Goal: Task Accomplishment & Management: Use online tool/utility

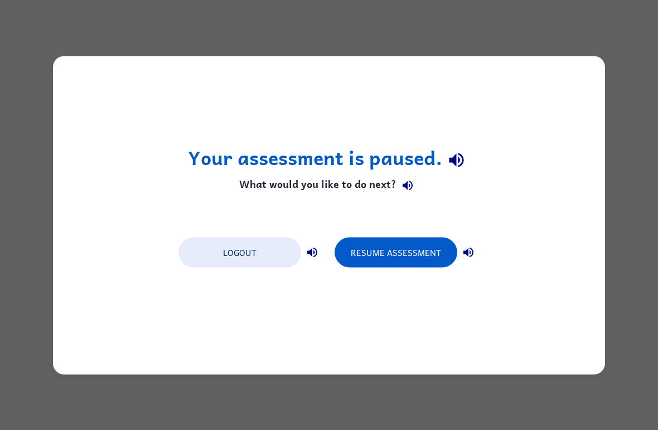
click at [451, 254] on button "Resume Assessment" at bounding box center [395, 252] width 123 height 30
click at [408, 253] on button "Resume Assessment" at bounding box center [395, 252] width 123 height 30
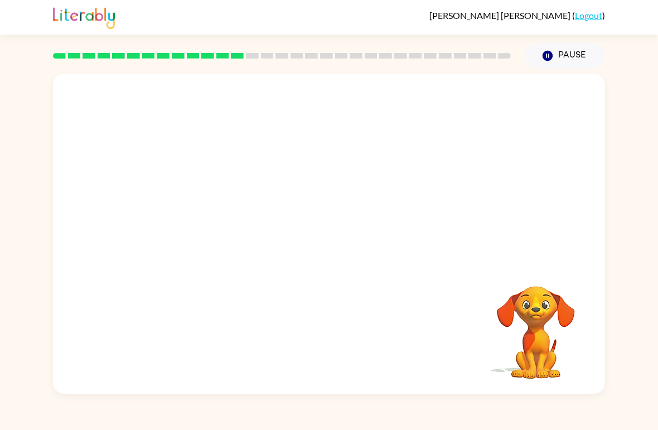
click at [600, 177] on div at bounding box center [329, 168] width 552 height 189
click at [457, 99] on video "Your browser must support playing .mp4 files to use Literably. Please try using…" at bounding box center [329, 168] width 552 height 189
click at [473, 89] on video "Your browser must support playing .mp4 files to use Literably. Please try using…" at bounding box center [329, 168] width 552 height 189
click at [509, 271] on video "Your browser must support playing .mp4 files to use Literably. Please try using…" at bounding box center [535, 324] width 111 height 111
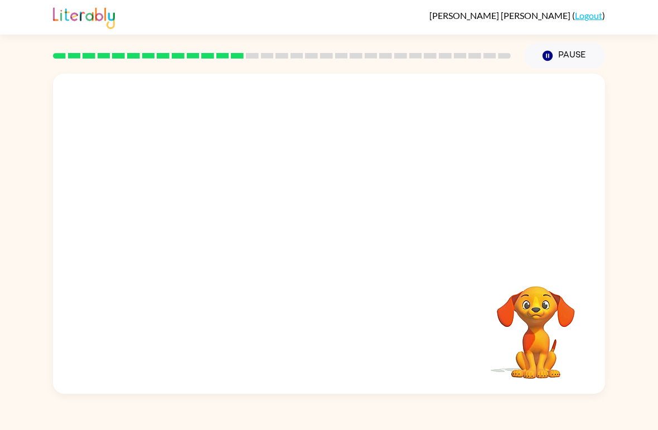
click at [509, 270] on video "Your browser must support playing .mp4 files to use Literably. Please try using…" at bounding box center [535, 324] width 111 height 111
click at [532, 289] on video "Your browser must support playing .mp4 files to use Literably. Please try using…" at bounding box center [535, 324] width 111 height 111
click at [531, 289] on video "Your browser must support playing .mp4 files to use Literably. Please try using…" at bounding box center [535, 324] width 111 height 111
click at [533, 280] on video "Your browser must support playing .mp4 files to use Literably. Please try using…" at bounding box center [535, 324] width 111 height 111
click at [565, 285] on video "Your browser must support playing .mp4 files to use Literably. Please try using…" at bounding box center [535, 324] width 111 height 111
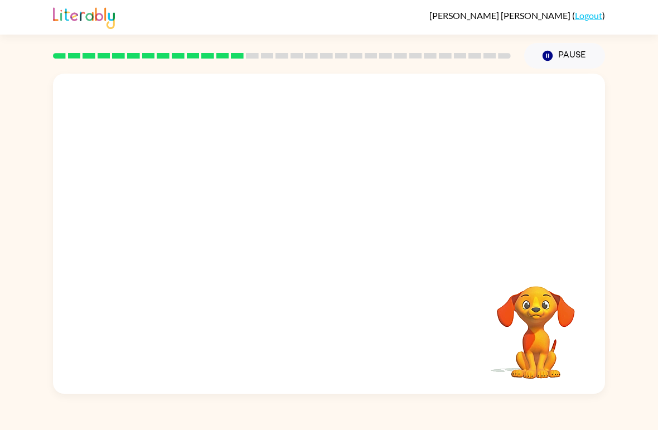
click at [547, 284] on video "Your browser must support playing .mp4 files to use Literably. Please try using…" at bounding box center [535, 324] width 111 height 111
click at [518, 339] on video "Your browser must support playing .mp4 files to use Literably. Please try using…" at bounding box center [535, 324] width 111 height 111
click at [576, 286] on video "Your browser must support playing .mp4 files to use Literably. Please try using…" at bounding box center [535, 324] width 111 height 111
click at [594, 285] on div "Your browser must support playing .mp4 files to use Literably. Please try using…" at bounding box center [329, 234] width 552 height 320
click at [594, 284] on div "Your browser must support playing .mp4 files to use Literably. Please try using…" at bounding box center [329, 234] width 552 height 320
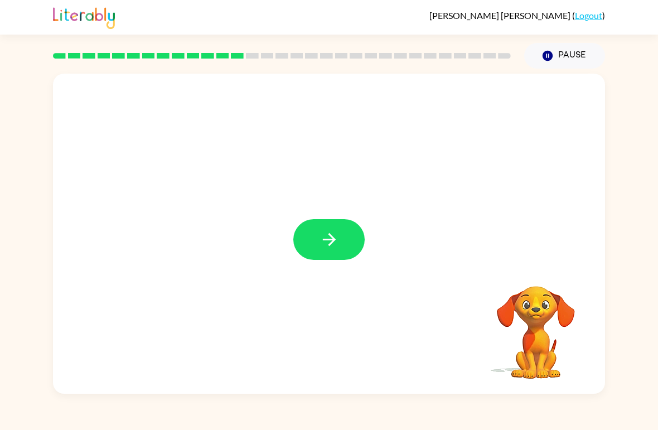
click at [337, 228] on button "button" at bounding box center [328, 239] width 71 height 41
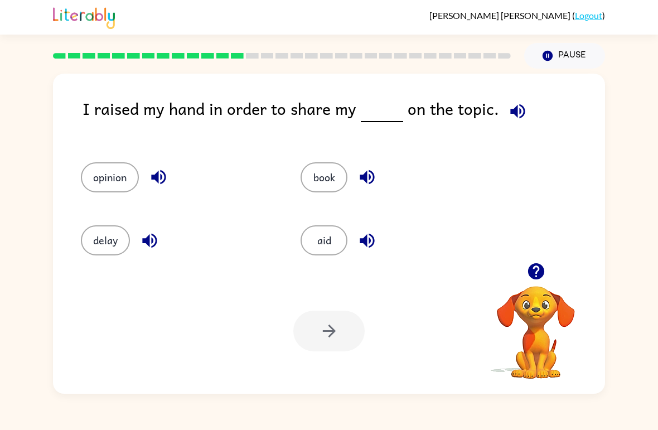
click at [333, 175] on button "book" at bounding box center [323, 177] width 47 height 30
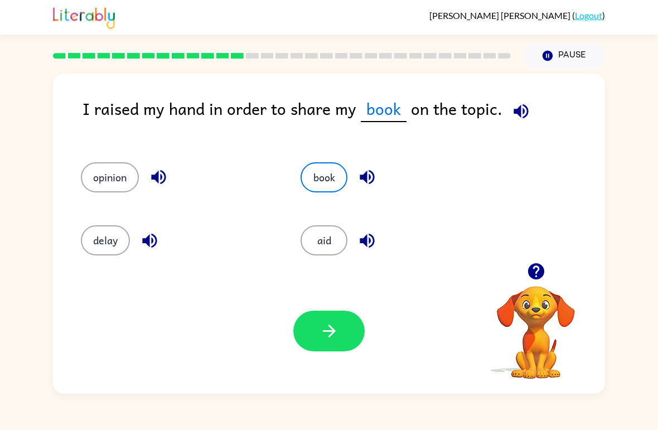
click at [335, 343] on button "button" at bounding box center [328, 330] width 71 height 41
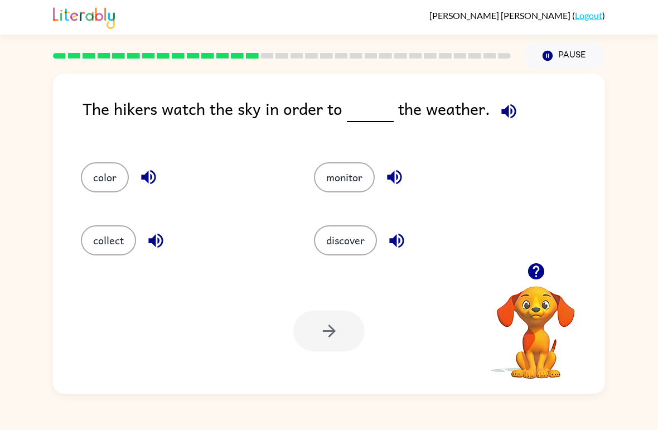
click at [364, 241] on button "discover" at bounding box center [345, 240] width 63 height 30
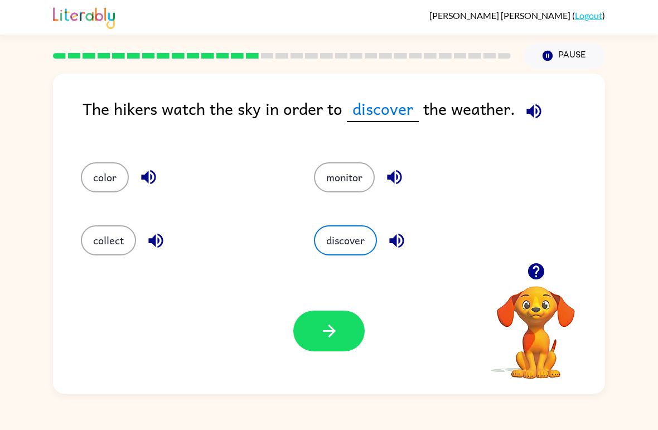
click at [331, 349] on button "button" at bounding box center [328, 330] width 71 height 41
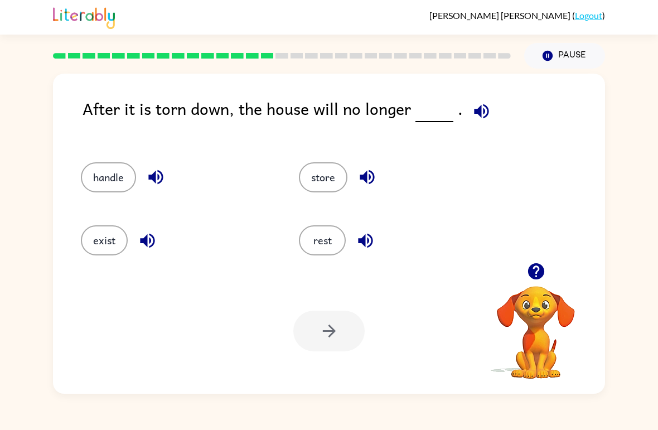
click at [326, 186] on button "store" at bounding box center [323, 177] width 48 height 30
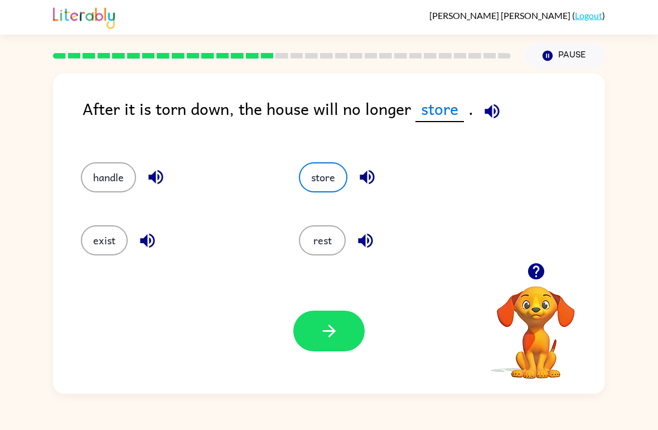
click at [342, 329] on button "button" at bounding box center [328, 330] width 71 height 41
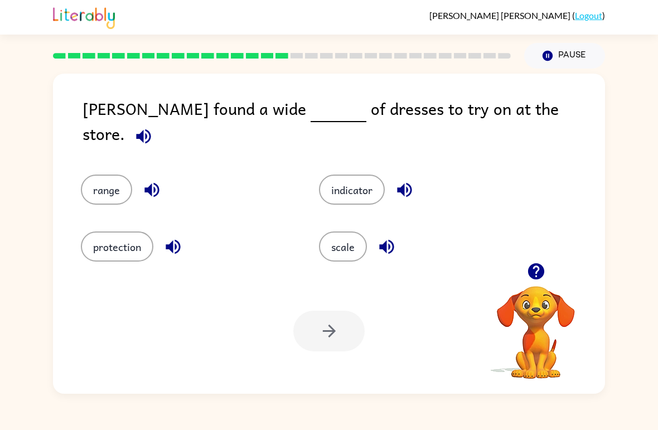
click at [104, 153] on div "range" at bounding box center [179, 181] width 238 height 57
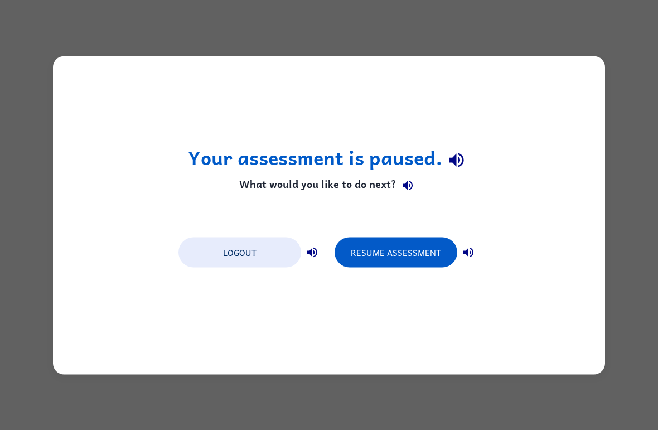
click at [422, 240] on button "Resume Assessment" at bounding box center [395, 252] width 123 height 30
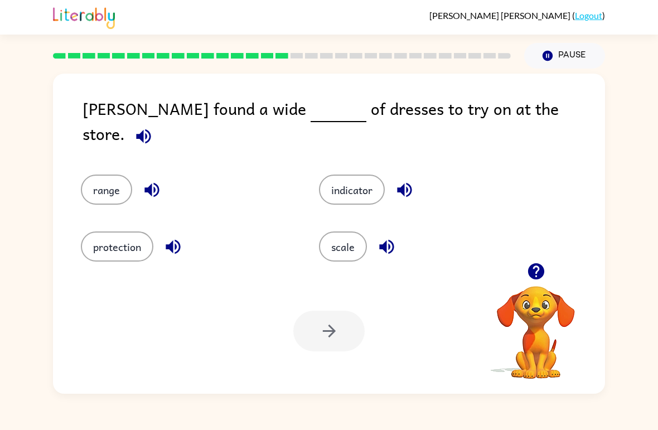
click at [108, 181] on button "range" at bounding box center [106, 189] width 51 height 30
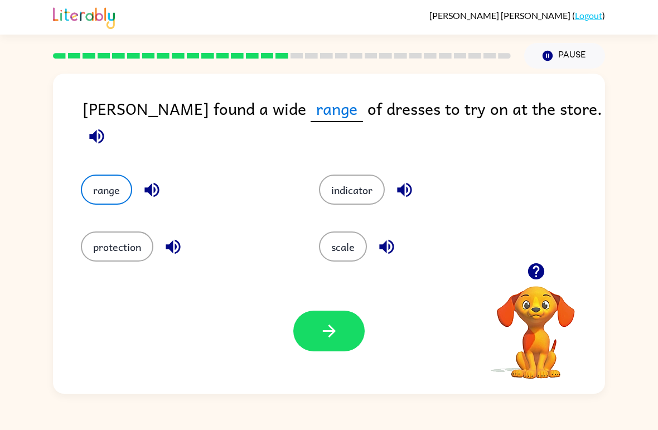
click at [345, 335] on button "button" at bounding box center [328, 330] width 71 height 41
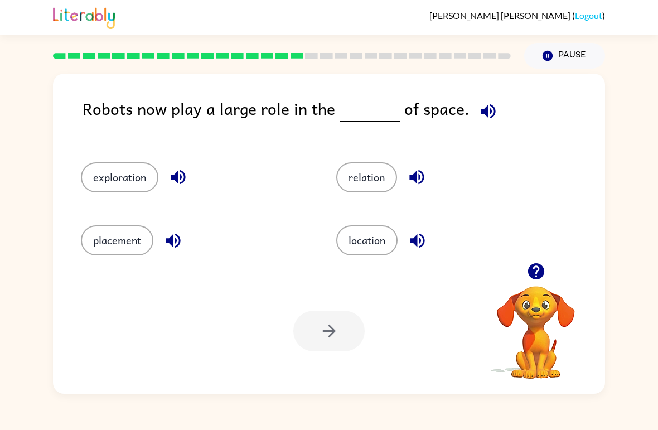
click at [110, 173] on button "exploration" at bounding box center [119, 177] width 77 height 30
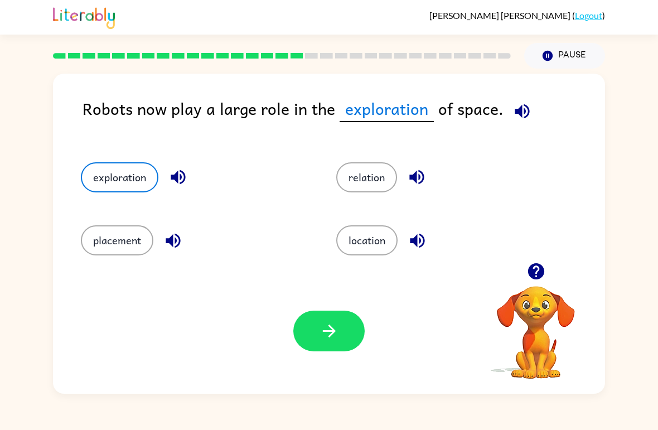
click at [335, 349] on button "button" at bounding box center [328, 330] width 71 height 41
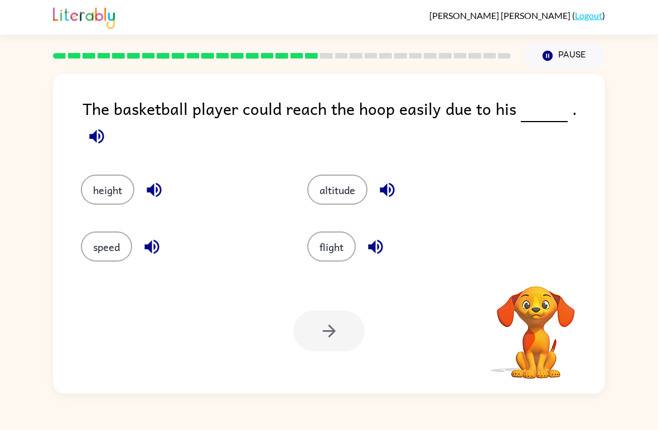
click at [330, 358] on div "Your browser must support playing .mp4 files to use Literably. Please try using…" at bounding box center [329, 330] width 552 height 125
click at [349, 177] on button "altitude" at bounding box center [337, 189] width 60 height 30
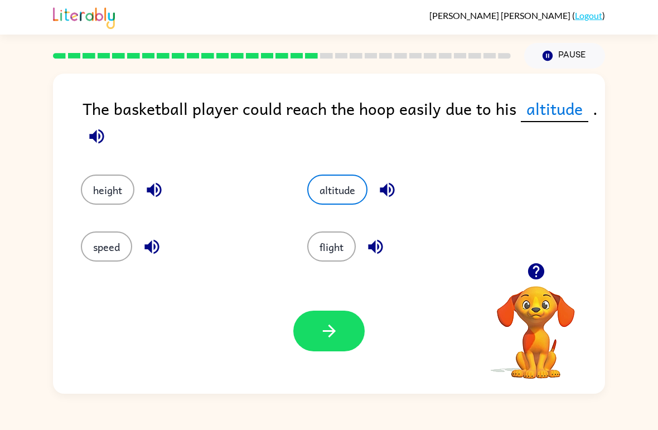
click at [339, 340] on button "button" at bounding box center [328, 330] width 71 height 41
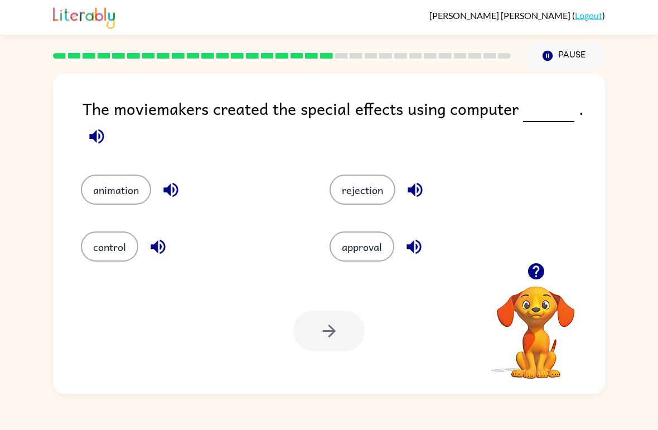
click at [377, 165] on div "rejection" at bounding box center [432, 181] width 249 height 57
click at [377, 164] on div "rejection" at bounding box center [432, 181] width 249 height 57
click at [371, 188] on button "rejection" at bounding box center [362, 189] width 66 height 30
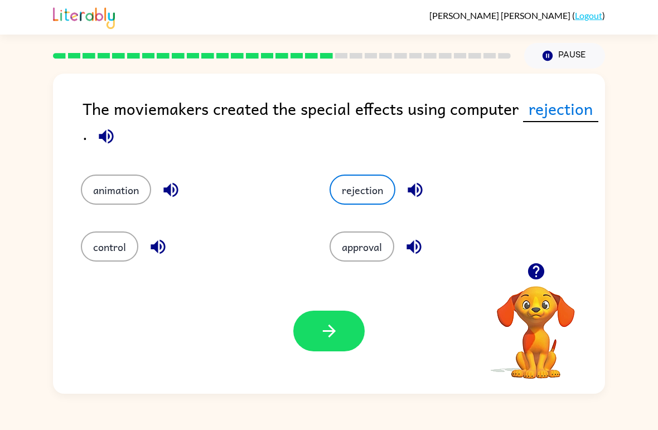
click at [337, 329] on icon "button" at bounding box center [329, 331] width 20 height 20
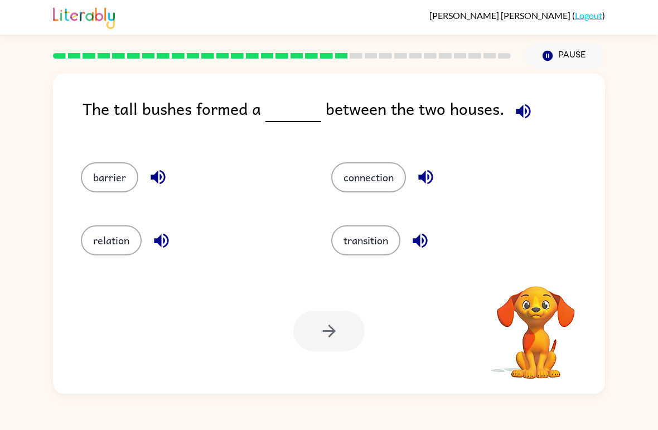
click at [517, 283] on video "Your browser must support playing .mp4 files to use Literably. Please try using…" at bounding box center [535, 324] width 111 height 111
click at [531, 284] on video "Your browser must support playing .mp4 files to use Literably. Please try using…" at bounding box center [535, 324] width 111 height 111
click at [548, 288] on video "Your browser must support playing .mp4 files to use Literably. Please try using…" at bounding box center [535, 324] width 111 height 111
click at [528, 300] on video "Your browser must support playing .mp4 files to use Literably. Please try using…" at bounding box center [535, 324] width 111 height 111
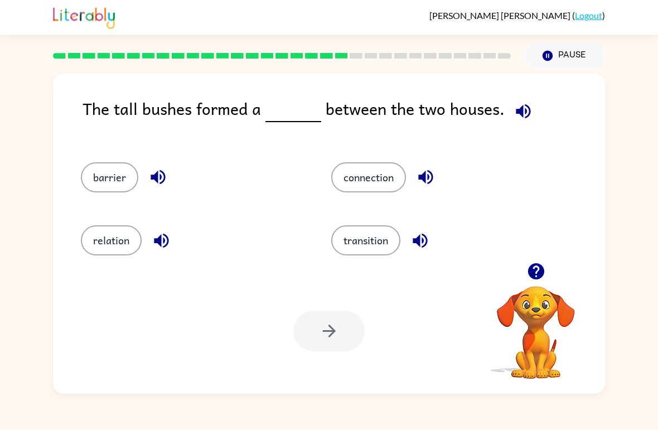
click at [543, 267] on icon "button" at bounding box center [536, 271] width 20 height 20
click at [542, 267] on div "transition" at bounding box center [435, 235] width 250 height 63
click at [552, 274] on div at bounding box center [535, 271] width 111 height 28
click at [552, 273] on div at bounding box center [535, 271] width 111 height 28
click at [543, 273] on icon "button" at bounding box center [535, 271] width 16 height 16
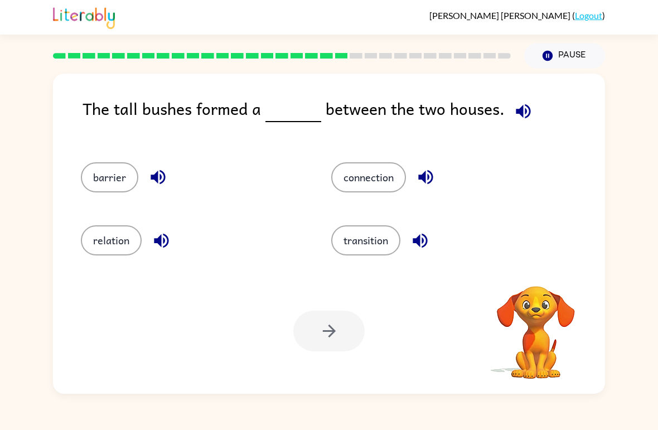
click at [543, 273] on video "Your browser must support playing .mp4 files to use Literably. Please try using…" at bounding box center [535, 324] width 111 height 111
click at [547, 276] on video "Your browser must support playing .mp4 files to use Literably. Please try using…" at bounding box center [535, 324] width 111 height 111
click at [547, 272] on video "Your browser must support playing .mp4 files to use Literably. Please try using…" at bounding box center [535, 324] width 111 height 111
click at [549, 272] on video "Your browser must support playing .mp4 files to use Literably. Please try using…" at bounding box center [535, 324] width 111 height 111
click at [357, 189] on button "connection" at bounding box center [368, 177] width 75 height 30
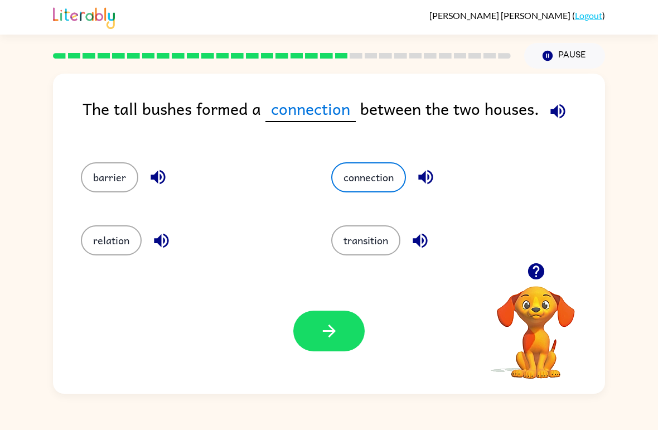
click at [329, 330] on icon "button" at bounding box center [329, 331] width 20 height 20
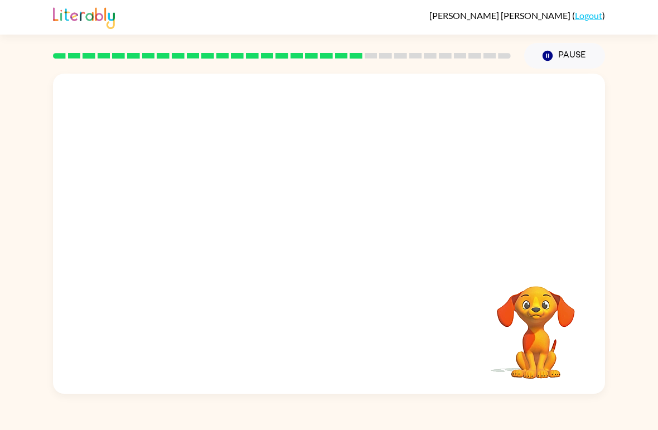
click at [178, 101] on video "Your browser must support playing .mp4 files to use Literably. Please try using…" at bounding box center [329, 168] width 552 height 189
click at [334, 286] on div at bounding box center [329, 234] width 552 height 320
click at [344, 234] on button "button" at bounding box center [328, 239] width 71 height 41
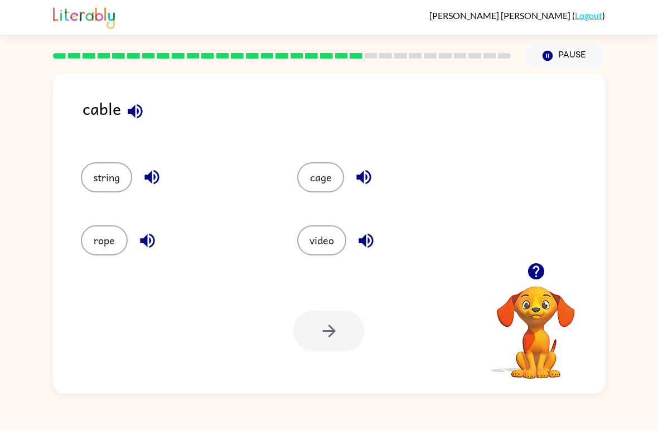
click at [308, 234] on button "video" at bounding box center [321, 240] width 49 height 30
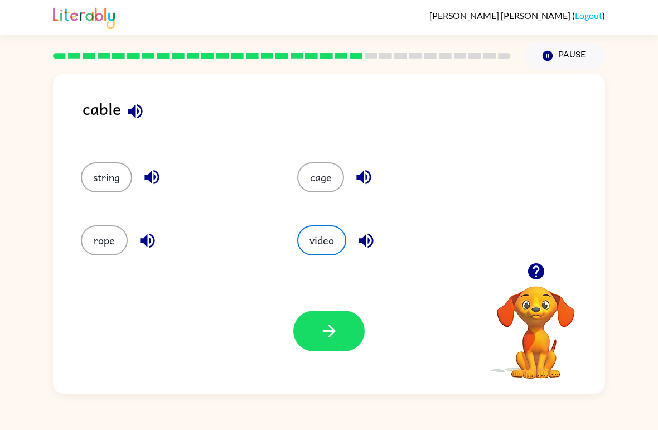
click at [327, 338] on icon "button" at bounding box center [329, 331] width 20 height 20
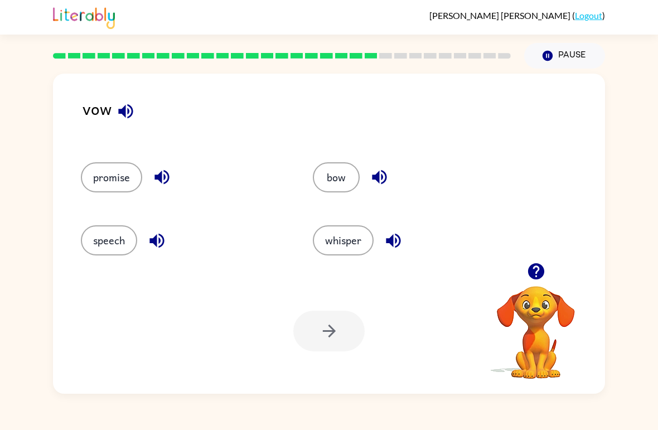
click at [344, 227] on button "whisper" at bounding box center [343, 240] width 61 height 30
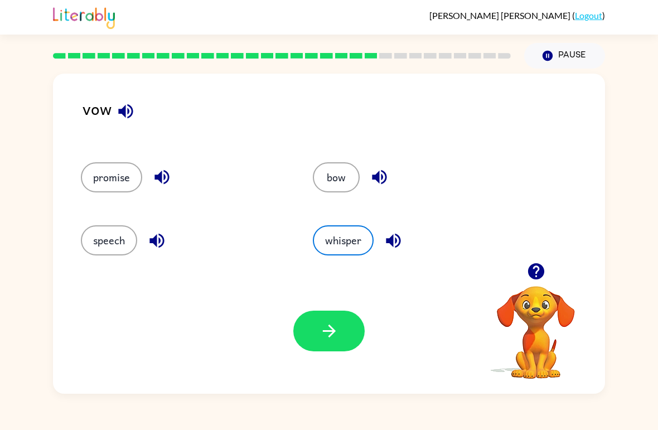
click at [317, 171] on button "bow" at bounding box center [336, 177] width 47 height 30
click at [313, 332] on button "button" at bounding box center [328, 330] width 71 height 41
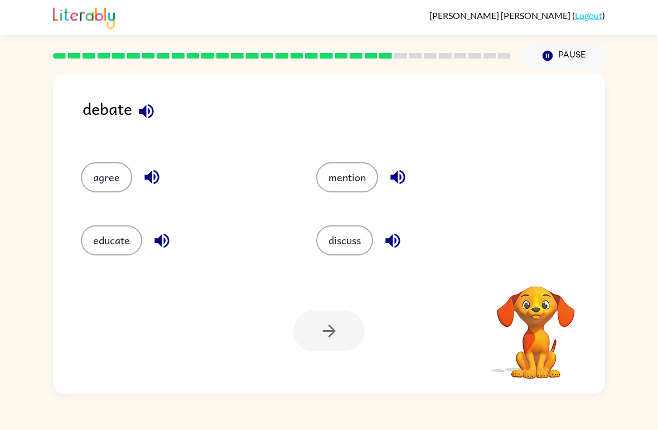
click at [356, 178] on button "mention" at bounding box center [347, 177] width 62 height 30
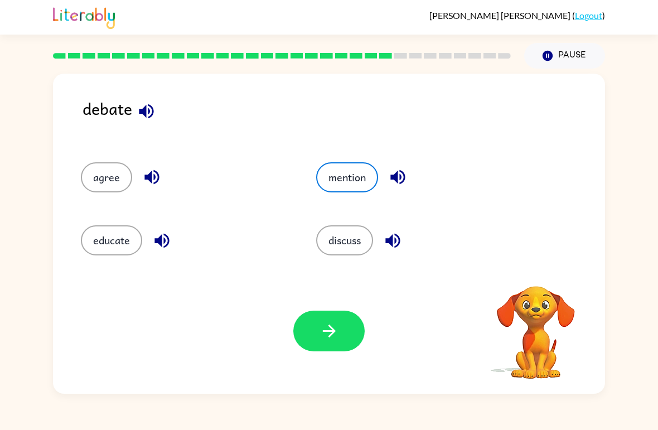
click at [338, 326] on icon "button" at bounding box center [329, 331] width 20 height 20
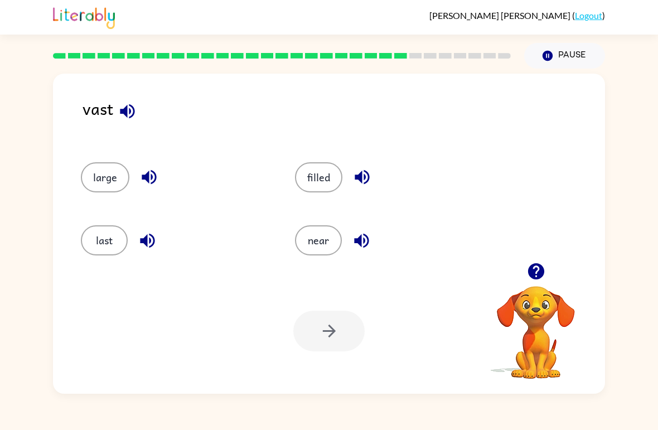
click at [324, 187] on button "filled" at bounding box center [318, 177] width 47 height 30
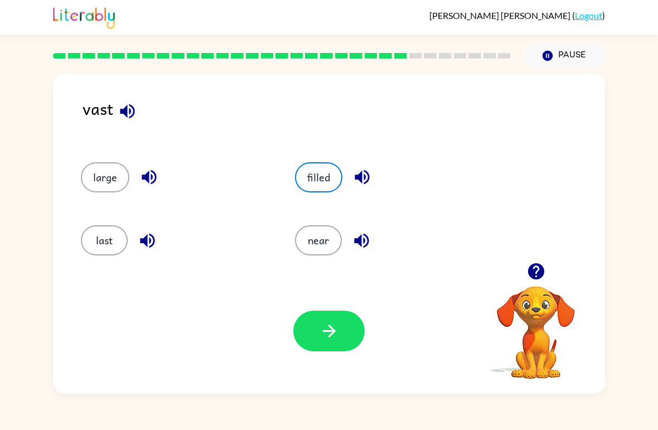
click at [324, 319] on button "button" at bounding box center [328, 330] width 71 height 41
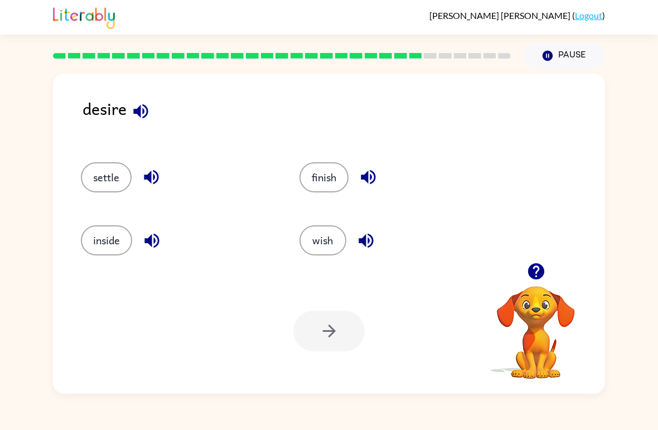
click at [322, 188] on button "finish" at bounding box center [323, 177] width 49 height 30
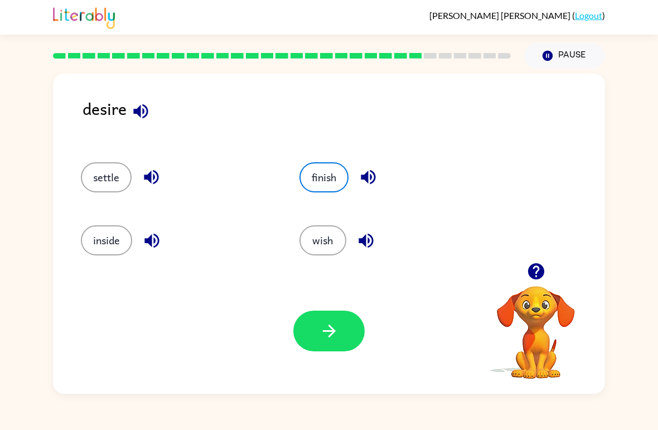
click at [324, 327] on icon "button" at bounding box center [329, 331] width 20 height 20
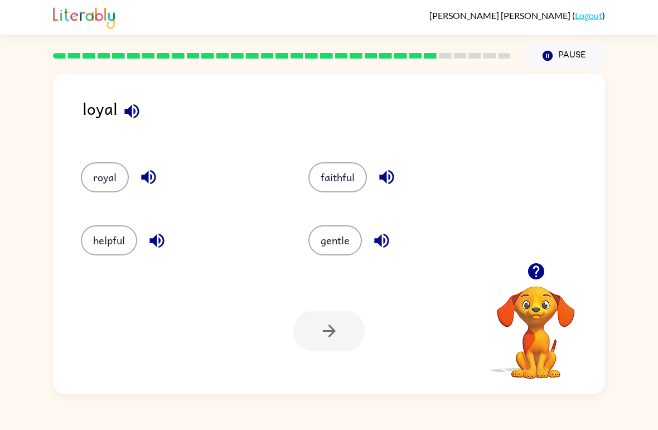
click at [350, 244] on button "gentle" at bounding box center [334, 240] width 53 height 30
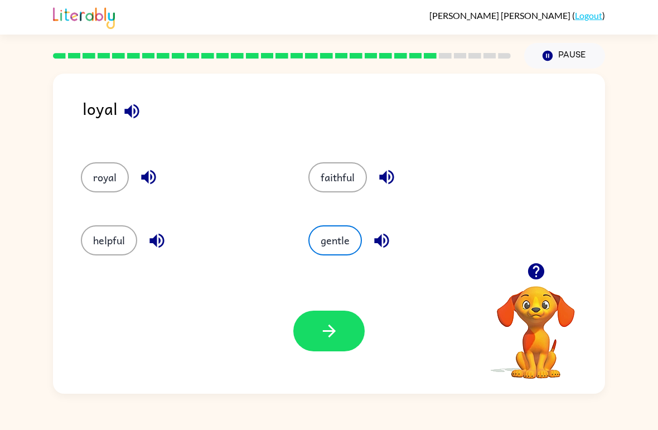
click at [332, 359] on div "Your browser must support playing .mp4 files to use Literably. Please try using…" at bounding box center [329, 330] width 552 height 125
click at [342, 322] on button "button" at bounding box center [328, 330] width 71 height 41
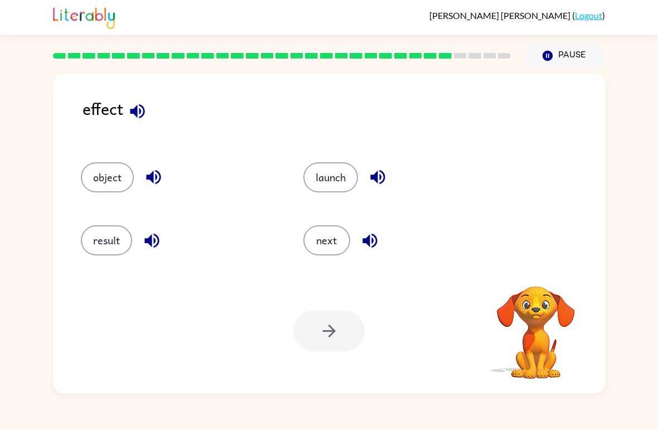
click at [329, 340] on div at bounding box center [328, 330] width 71 height 41
click at [105, 207] on div "result" at bounding box center [171, 235] width 222 height 63
click at [107, 174] on button "object" at bounding box center [107, 177] width 53 height 30
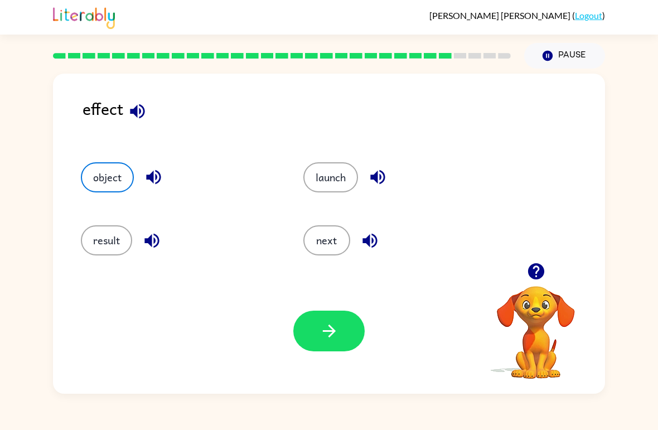
click at [91, 192] on button "object" at bounding box center [107, 177] width 53 height 30
click at [329, 332] on icon "button" at bounding box center [328, 330] width 13 height 13
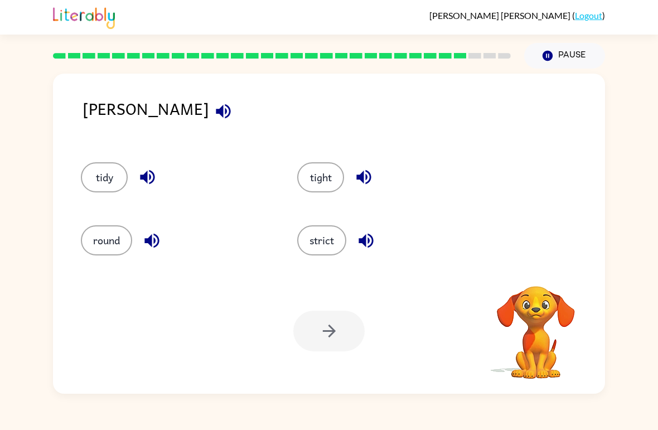
click at [333, 338] on div at bounding box center [328, 330] width 71 height 41
click at [345, 235] on button "strict" at bounding box center [321, 240] width 49 height 30
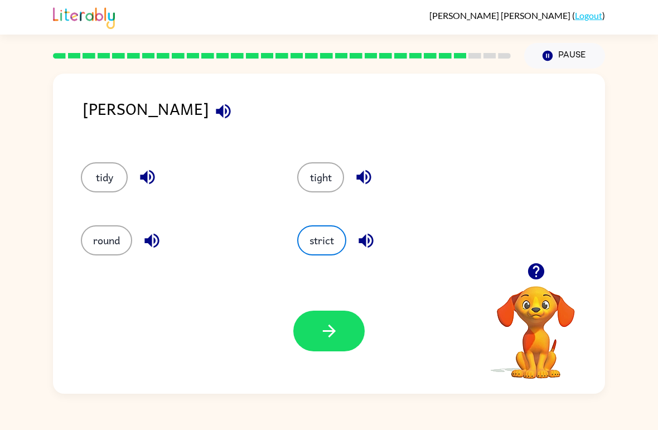
click at [338, 350] on button "button" at bounding box center [328, 330] width 71 height 41
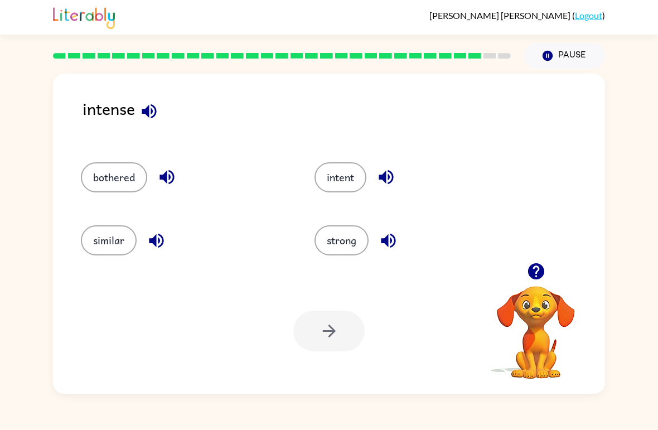
click at [333, 192] on button "intent" at bounding box center [340, 177] width 52 height 30
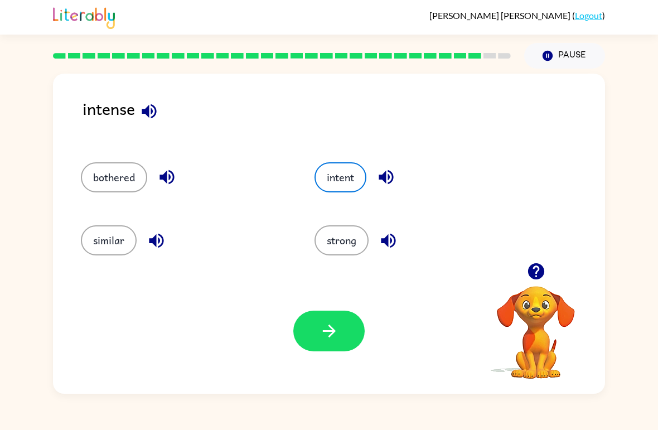
click at [334, 341] on button "button" at bounding box center [328, 330] width 71 height 41
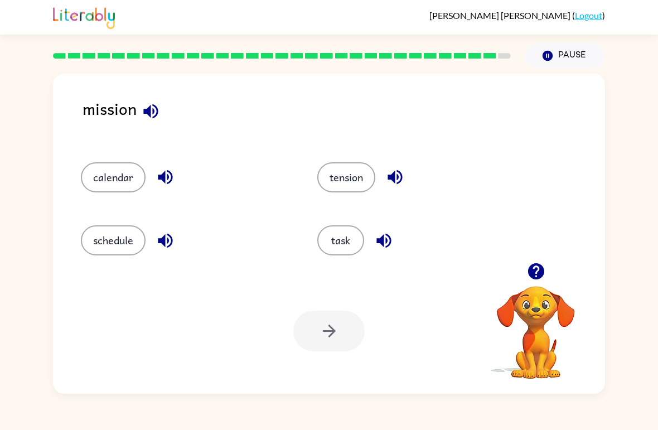
click at [352, 208] on div "task" at bounding box center [414, 235] width 236 height 63
click at [305, 285] on div "Your browser must support playing .mp4 files to use Literably. Please try using…" at bounding box center [329, 330] width 552 height 125
click at [358, 172] on button "tension" at bounding box center [346, 177] width 58 height 30
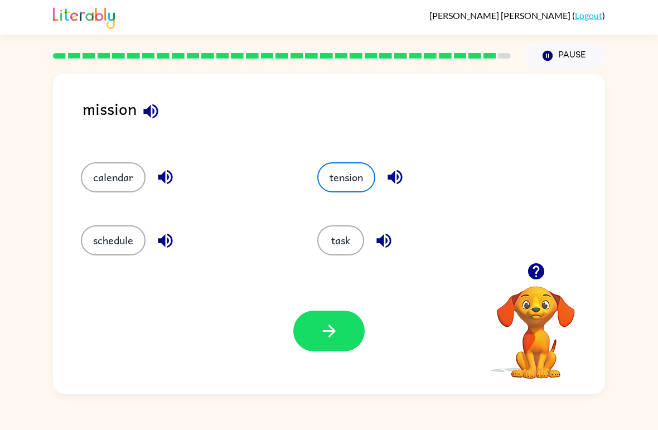
click at [325, 337] on icon "button" at bounding box center [329, 331] width 20 height 20
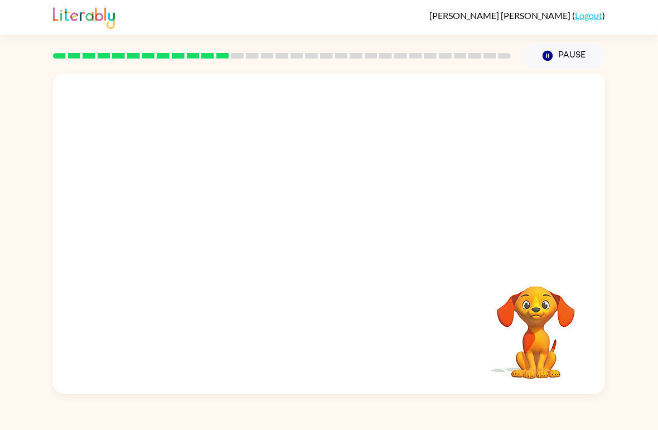
click at [455, 137] on video "Your browser must support playing .mp4 files to use Literably. Please try using…" at bounding box center [329, 168] width 552 height 189
click at [461, 149] on video "Your browser must support playing .mp4 files to use Literably. Please try using…" at bounding box center [329, 168] width 552 height 189
click at [52, 187] on div "Your browser must support playing .mp4 files to use Literably. Please try using…" at bounding box center [329, 231] width 658 height 325
click at [363, 242] on button "button" at bounding box center [328, 239] width 71 height 41
click at [17, 12] on div "Marcelo-Tadeo Garcia-Lucio ( Logout )" at bounding box center [329, 17] width 658 height 35
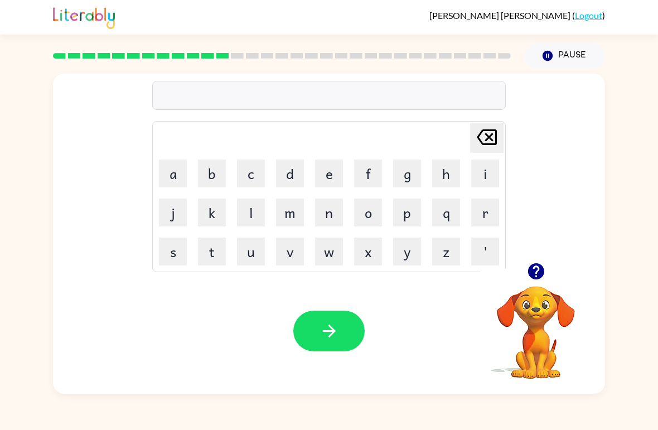
click at [536, 272] on icon "button" at bounding box center [536, 271] width 20 height 20
click at [535, 216] on div "Delete Delete last character input a b c d e f g h i j k l m n o p q r s t u v …" at bounding box center [329, 168] width 552 height 189
click at [570, 45] on button "Pause Pause" at bounding box center [564, 56] width 81 height 26
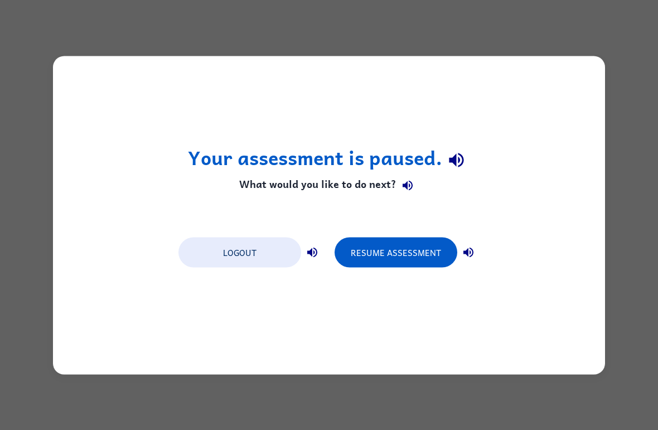
click at [253, 251] on button "Logout" at bounding box center [239, 252] width 123 height 30
click at [245, 262] on button "Logout" at bounding box center [239, 252] width 123 height 30
click at [241, 253] on button "Logout" at bounding box center [239, 252] width 123 height 30
